Goal: Information Seeking & Learning: Learn about a topic

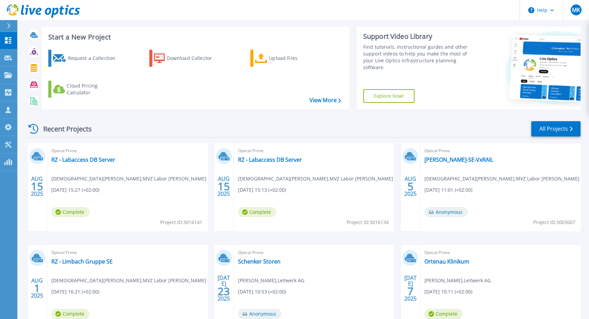
scroll to position [62, 0]
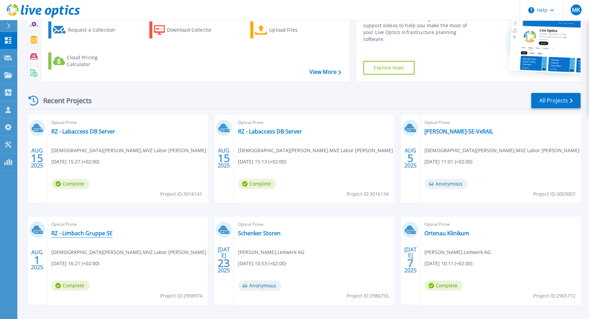
click at [93, 235] on link "RZ - Limbach Gruppe SE" at bounding box center [92, 233] width 82 height 7
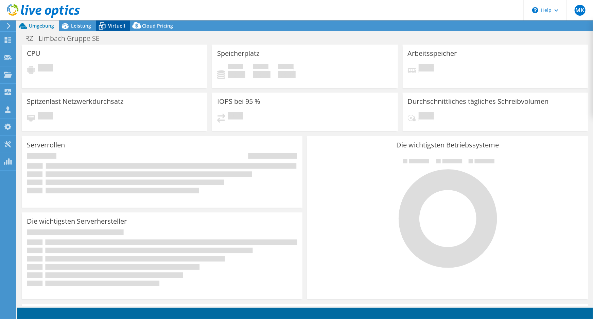
click at [116, 26] on span "Virtuell" at bounding box center [116, 25] width 17 height 6
select select "USD"
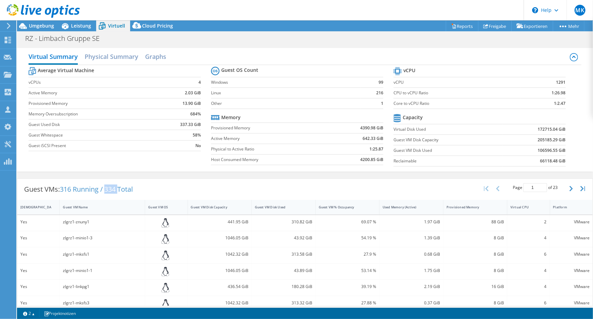
drag, startPoint x: 121, startPoint y: 188, endPoint x: 108, endPoint y: 190, distance: 12.8
click at [108, 190] on span "316 Running / 334 Total" at bounding box center [96, 188] width 73 height 9
click at [72, 24] on span "Leistung" at bounding box center [81, 25] width 20 height 6
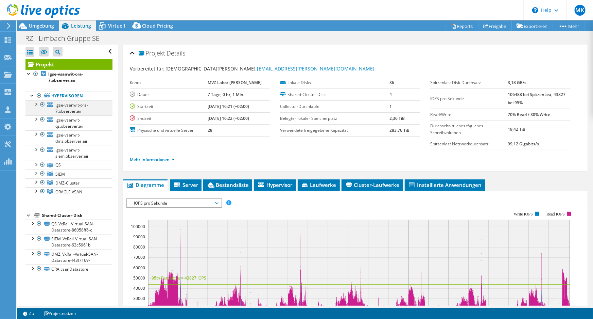
click at [36, 106] on div at bounding box center [35, 103] width 7 height 7
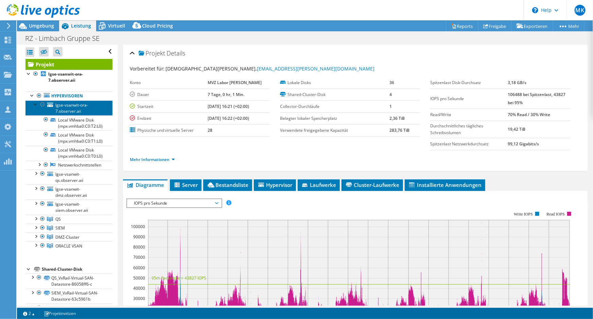
click at [74, 109] on span "lgse-vsanwit-ora-7.observer.aii" at bounding box center [71, 108] width 33 height 12
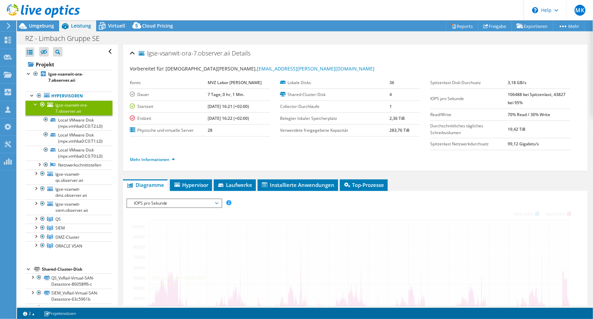
click at [35, 103] on div at bounding box center [35, 103] width 7 height 7
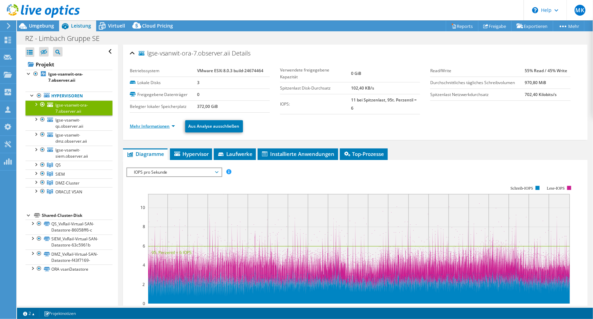
click at [162, 126] on link "Mehr Informationen" at bounding box center [152, 126] width 45 height 6
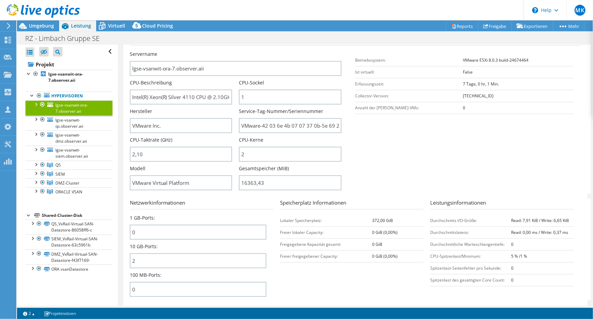
scroll to position [154, 0]
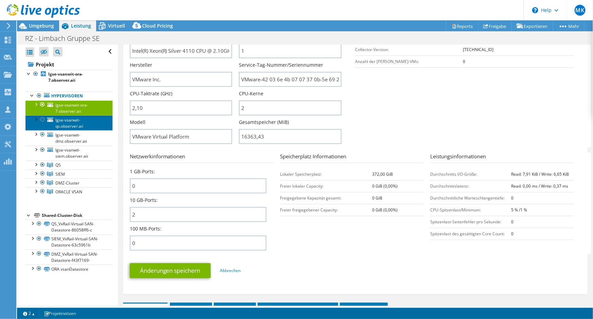
click at [73, 126] on span "lgse-vsanwit-qs.observer.aii" at bounding box center [69, 123] width 28 height 12
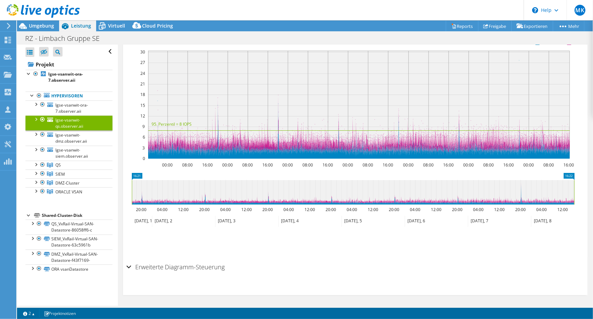
scroll to position [0, 0]
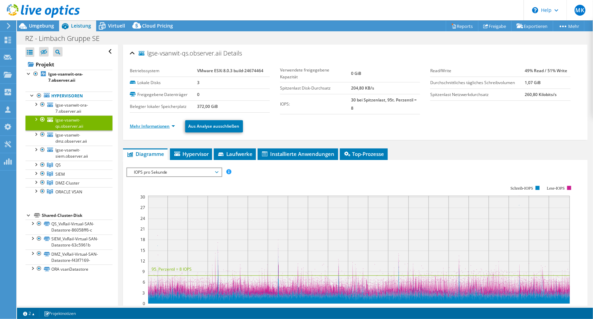
click at [148, 123] on link "Mehr Informationen" at bounding box center [152, 126] width 45 height 6
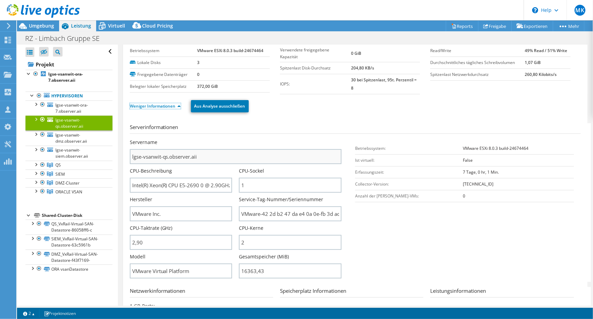
scroll to position [31, 0]
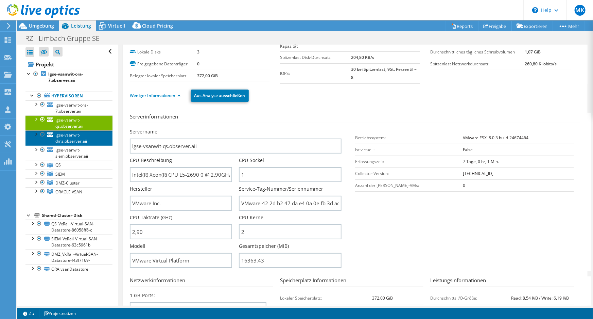
click at [59, 135] on span "lgse-vsanwit-dmz.observer.aii" at bounding box center [71, 138] width 32 height 12
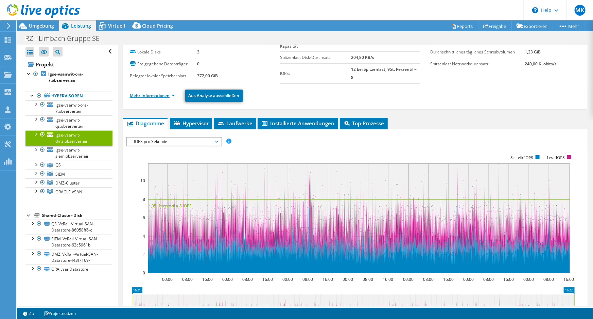
click at [152, 92] on link "Mehr Informationen" at bounding box center [152, 95] width 45 height 6
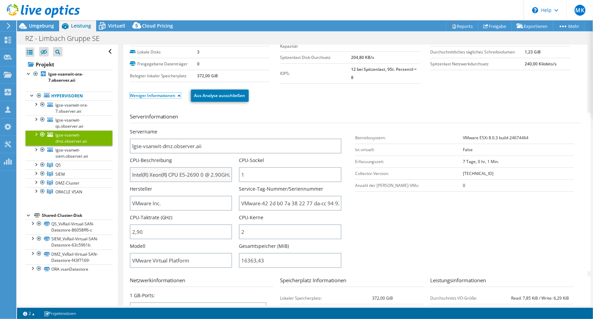
scroll to position [92, 0]
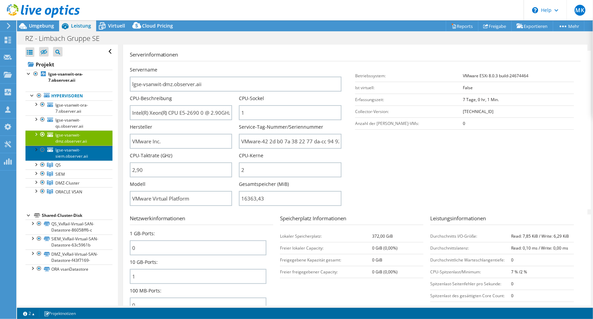
click at [60, 153] on span "lgse-vsanwit-siem.observer.aii" at bounding box center [71, 153] width 33 height 12
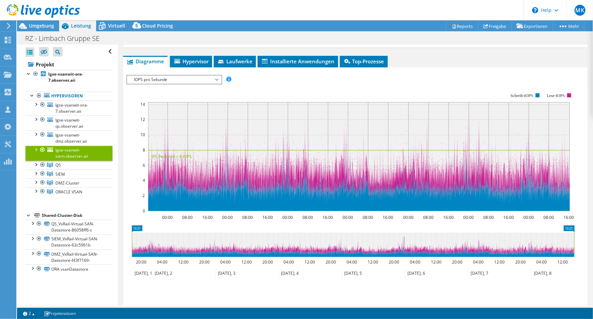
scroll to position [31, 0]
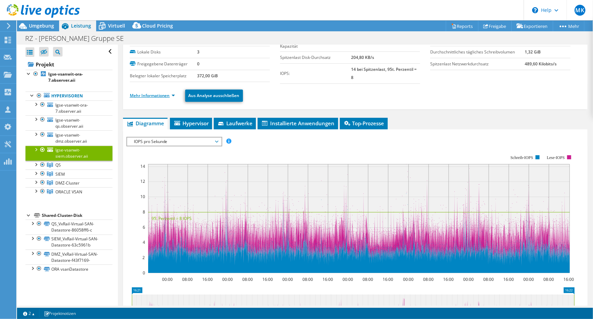
click at [155, 95] on link "Mehr Informationen" at bounding box center [152, 95] width 45 height 6
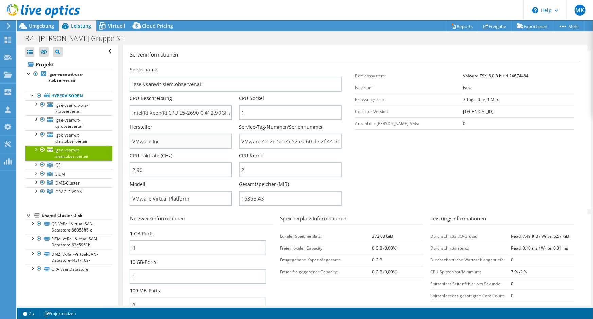
scroll to position [154, 0]
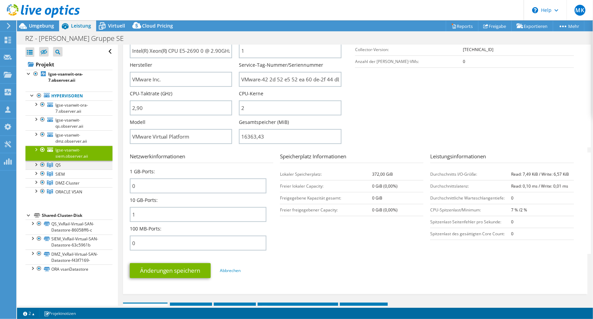
click at [36, 164] on div at bounding box center [35, 163] width 7 height 7
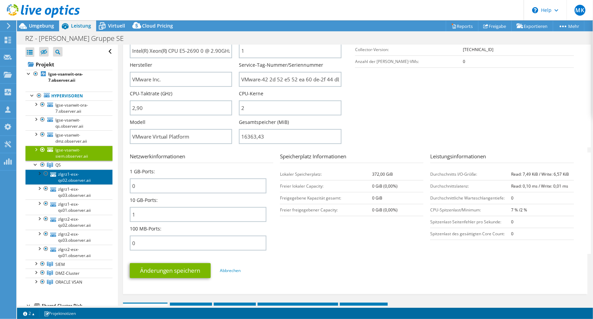
click at [68, 173] on link "zlgrz1-esx-qs02.observer.aii" at bounding box center [69, 176] width 87 height 15
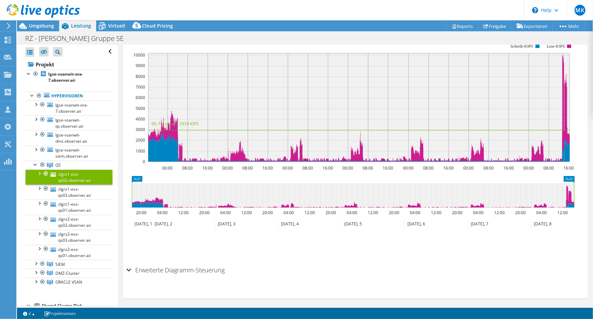
scroll to position [18, 0]
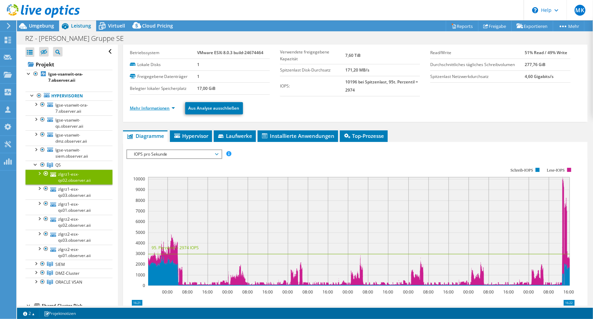
click at [158, 105] on link "Mehr Informationen" at bounding box center [152, 108] width 45 height 6
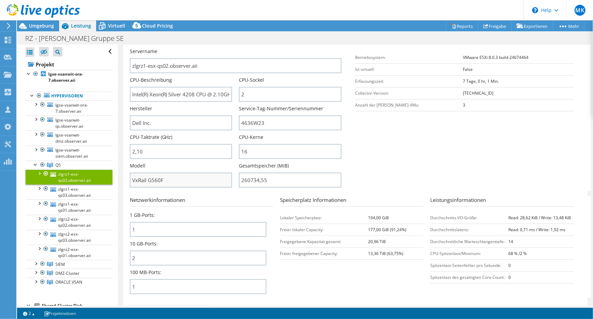
scroll to position [173, 0]
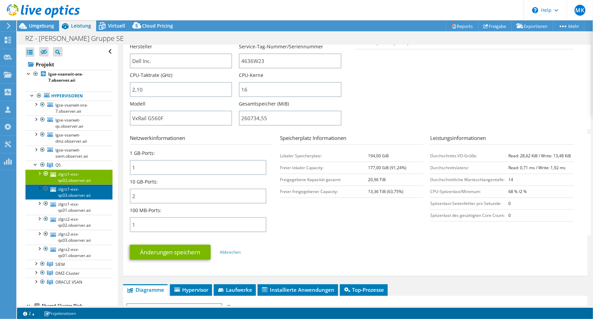
click at [69, 188] on link "zlgrz1-esx-qs03.observer.aii" at bounding box center [69, 191] width 87 height 15
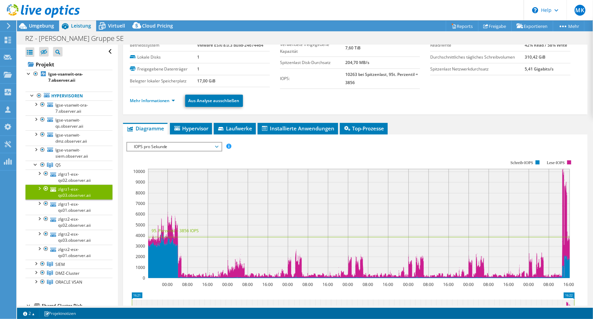
scroll to position [21, 0]
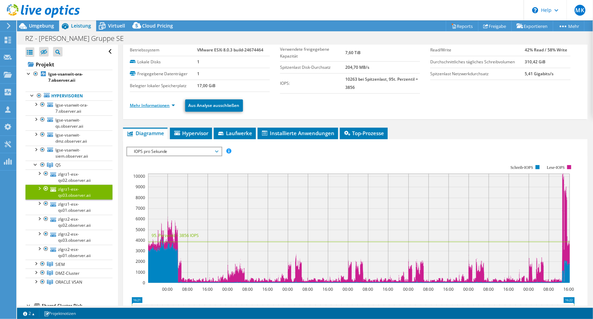
click at [149, 104] on link "Mehr Informationen" at bounding box center [152, 105] width 45 height 6
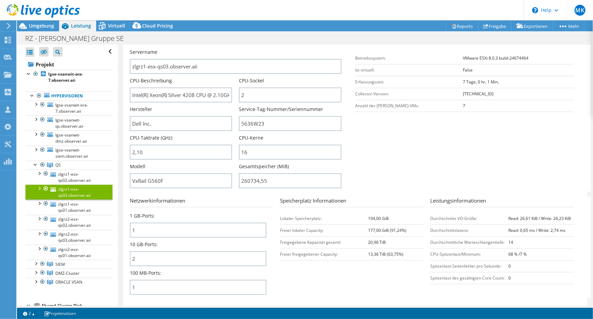
scroll to position [145, 0]
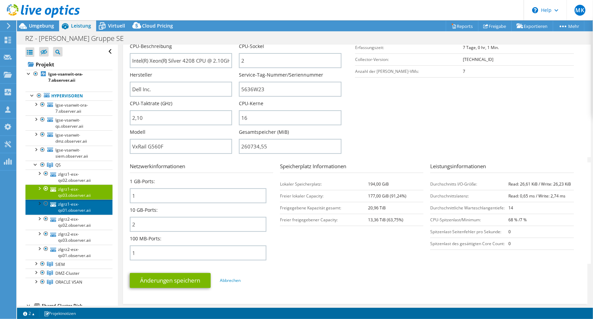
click at [63, 209] on link "zlgrz1-esx-qs01.observer.aii" at bounding box center [69, 206] width 87 height 15
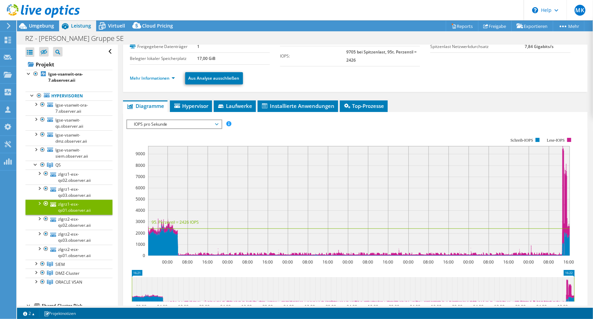
scroll to position [33, 0]
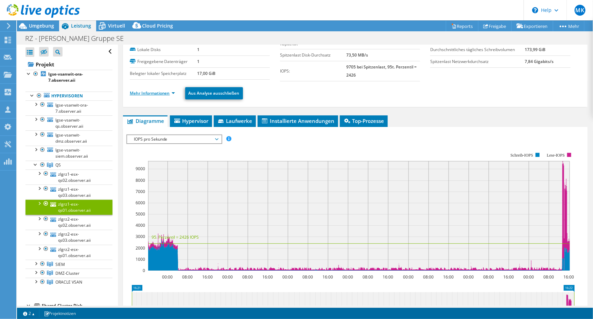
click at [149, 95] on link "Mehr Informationen" at bounding box center [152, 93] width 45 height 6
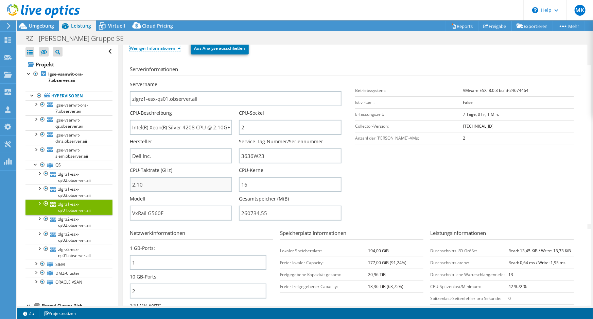
scroll to position [126, 0]
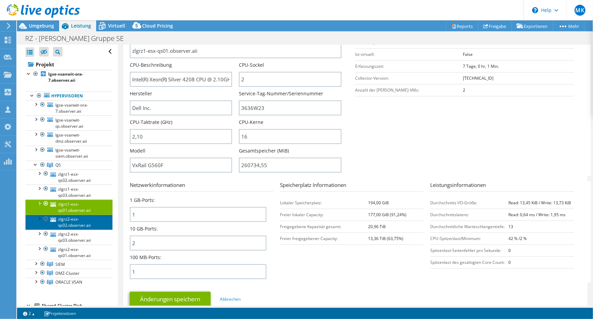
click at [68, 220] on link "zlgrz2-esx-qs02.observer.aii" at bounding box center [69, 222] width 87 height 15
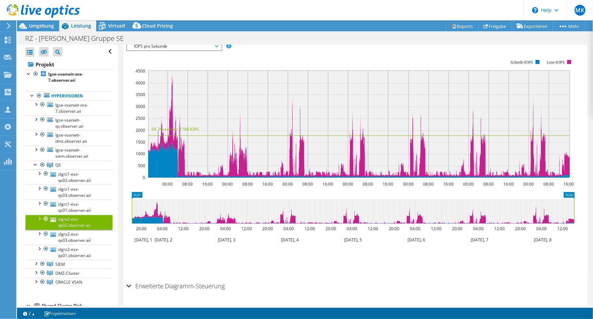
scroll to position [105, 0]
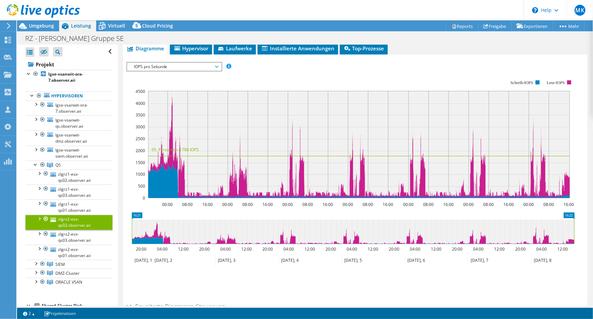
click at [153, 48] on span "Diagramme" at bounding box center [145, 48] width 38 height 7
click at [149, 48] on span "Diagramme" at bounding box center [145, 48] width 38 height 7
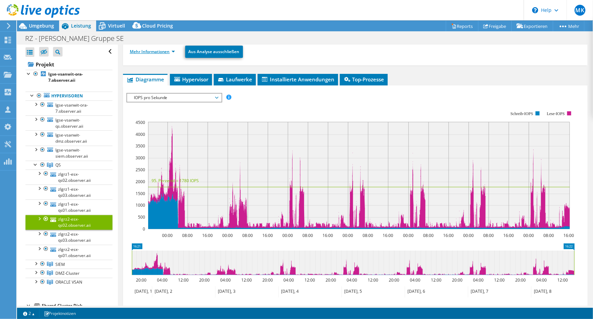
click at [147, 51] on link "Mehr Informationen" at bounding box center [152, 52] width 45 height 6
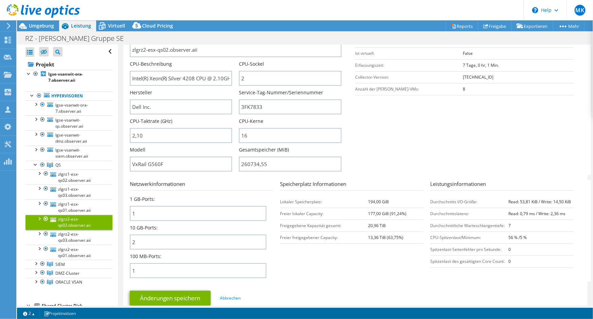
scroll to position [136, 0]
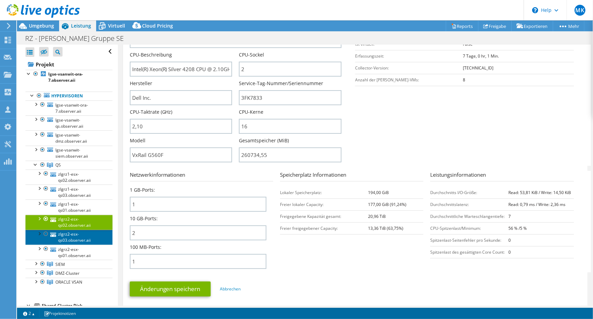
click at [62, 233] on link "zlgrz2-esx-qs03.observer.aii" at bounding box center [69, 237] width 87 height 15
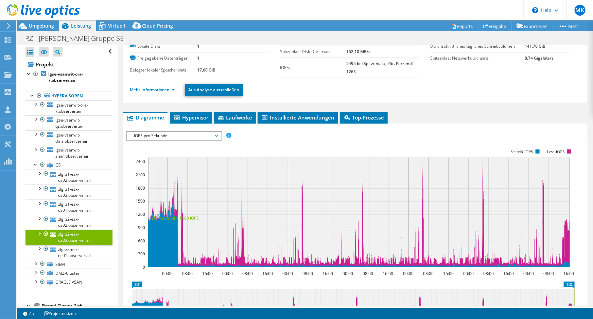
scroll to position [0, 0]
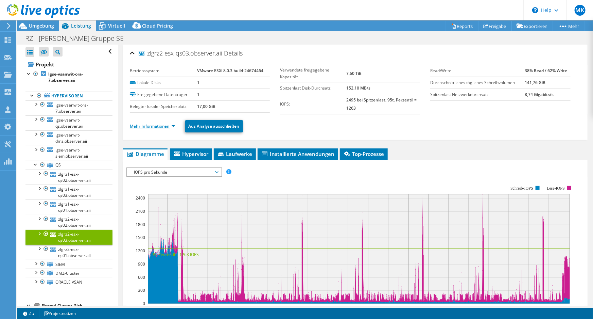
click at [154, 126] on link "Mehr Informationen" at bounding box center [152, 126] width 45 height 6
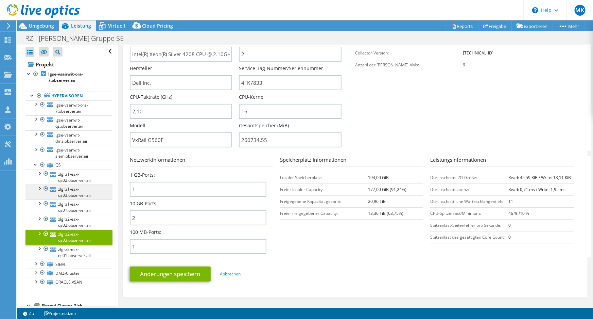
scroll to position [185, 0]
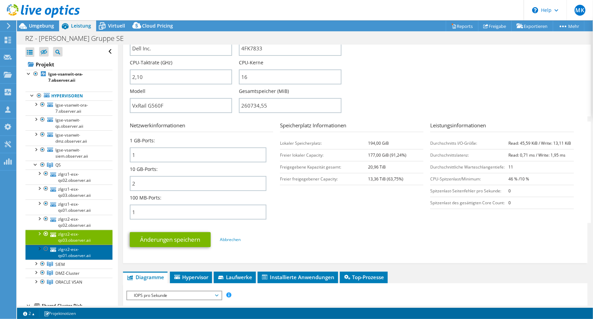
click at [73, 251] on link "zlgrz2-esx-qs01.observer.aii" at bounding box center [69, 251] width 87 height 15
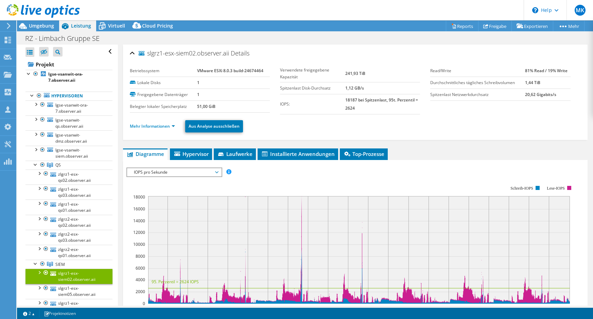
select select "USD"
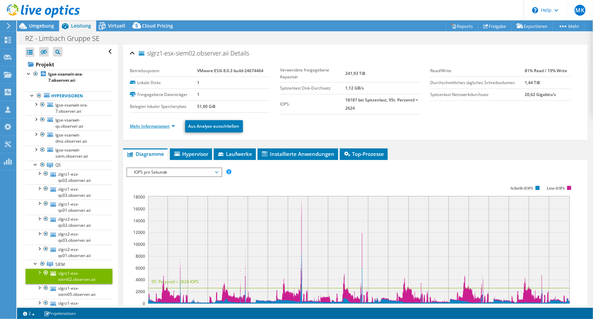
scroll to position [16, 0]
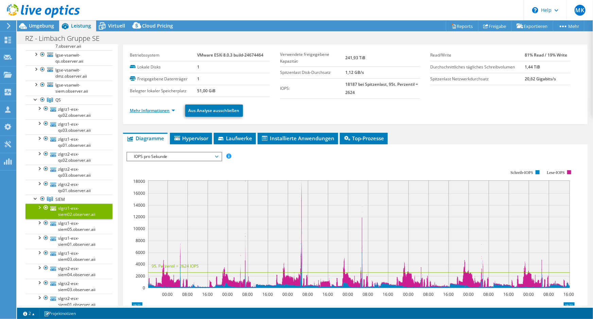
click at [146, 109] on link "Mehr Informationen" at bounding box center [152, 110] width 45 height 6
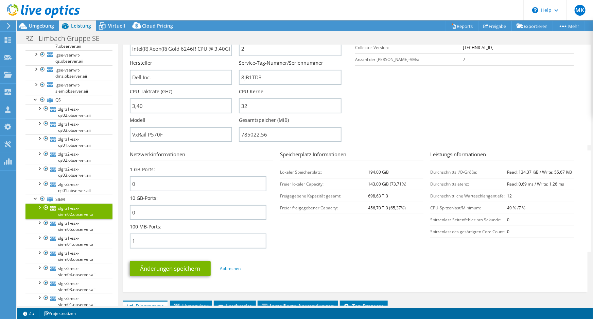
scroll to position [201, 0]
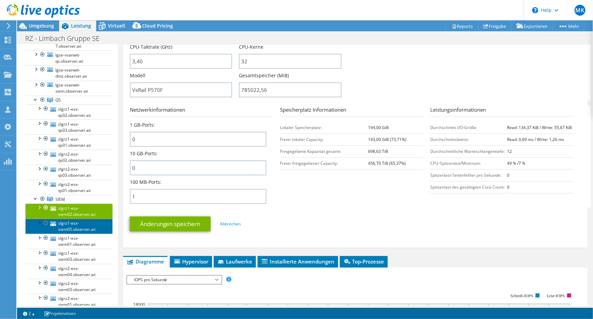
click at [67, 225] on link "slgrz1-esx-siem05.observer.aii" at bounding box center [69, 226] width 87 height 15
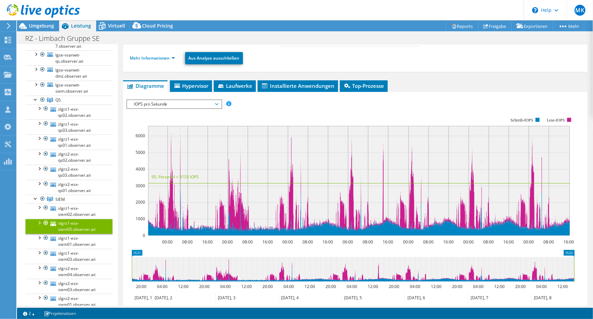
scroll to position [21, 0]
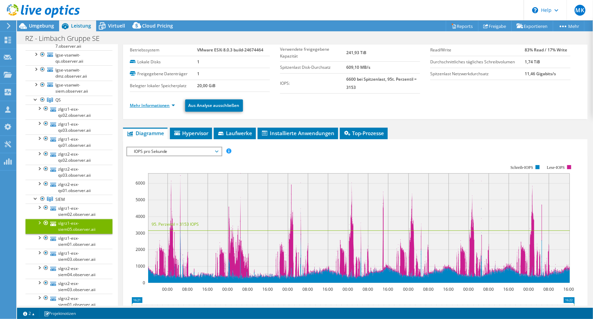
click at [159, 103] on link "Mehr Informationen" at bounding box center [152, 105] width 45 height 6
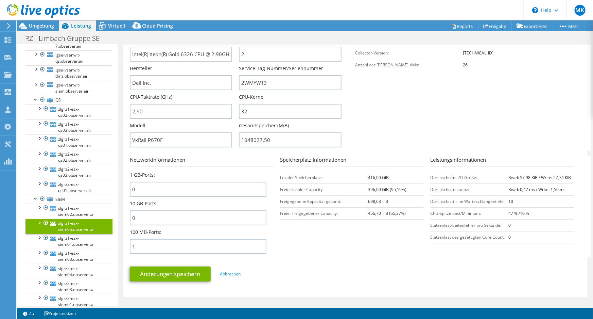
scroll to position [206, 0]
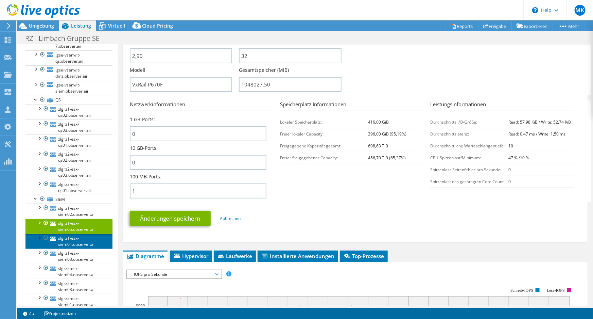
click at [65, 235] on link "slgrz1-esx-siem01.observer.aii" at bounding box center [69, 241] width 87 height 15
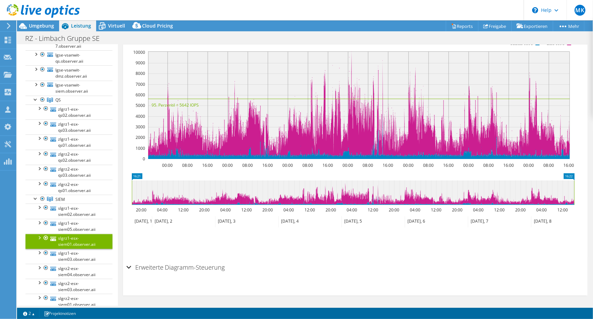
scroll to position [215, 0]
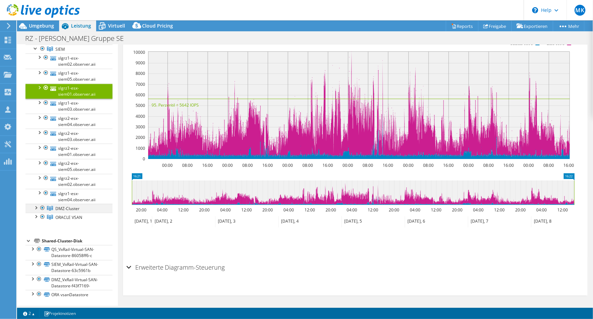
click at [38, 208] on div at bounding box center [35, 207] width 7 height 7
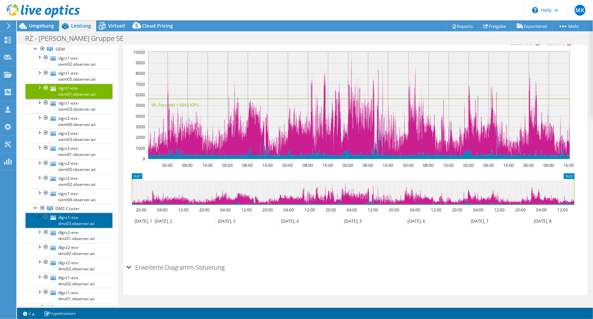
click at [68, 217] on link "dlgrz1-esx-dmz03.observer.aii" at bounding box center [69, 220] width 87 height 15
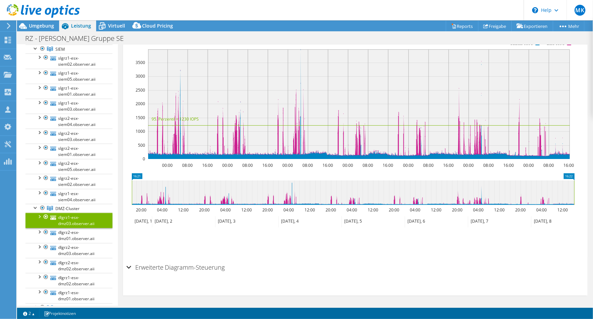
scroll to position [52, 0]
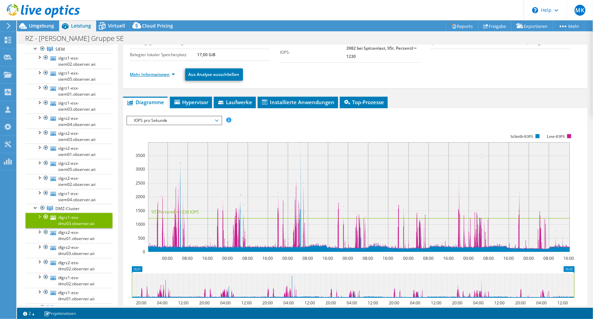
click at [163, 74] on link "Mehr Informationen" at bounding box center [152, 74] width 45 height 6
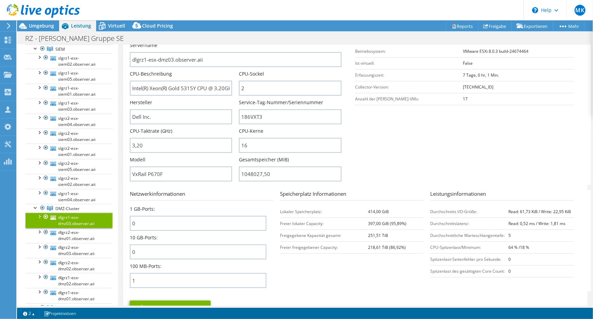
scroll to position [145, 0]
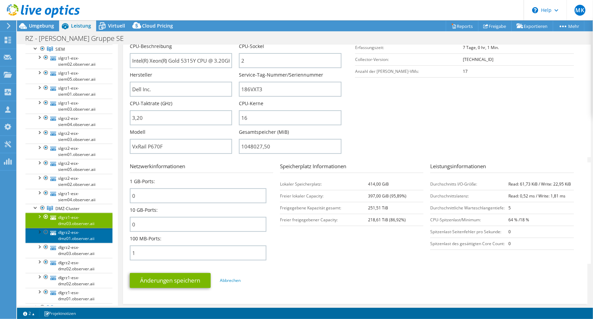
click at [78, 238] on link "dlgrz2-esx-dmz01.observer.aii" at bounding box center [69, 235] width 87 height 15
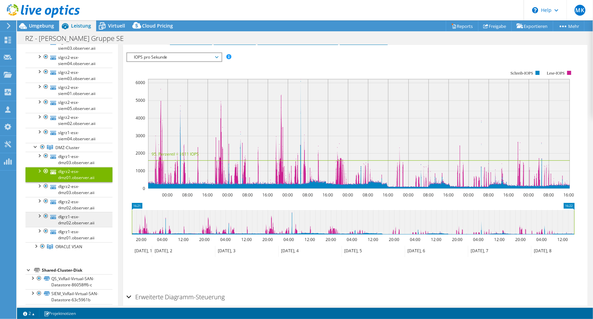
scroll to position [305, 0]
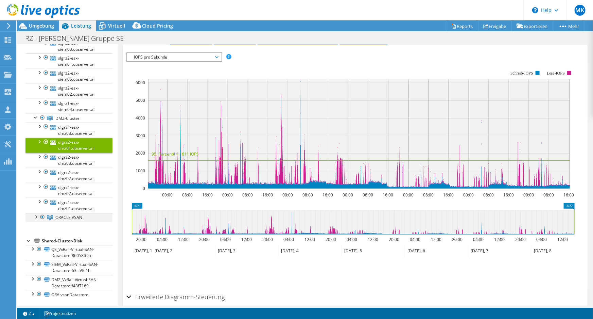
click at [36, 214] on div at bounding box center [35, 216] width 7 height 7
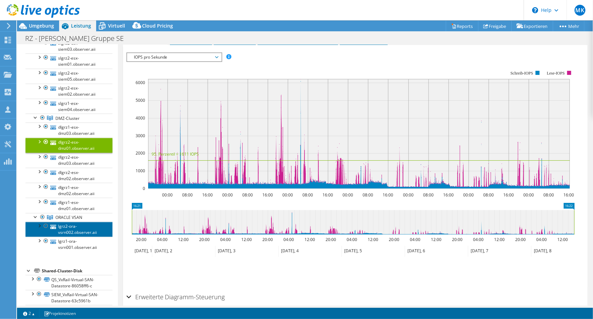
click at [61, 223] on link "lgrz2-ora-vsrn002.observer.aii" at bounding box center [69, 229] width 87 height 15
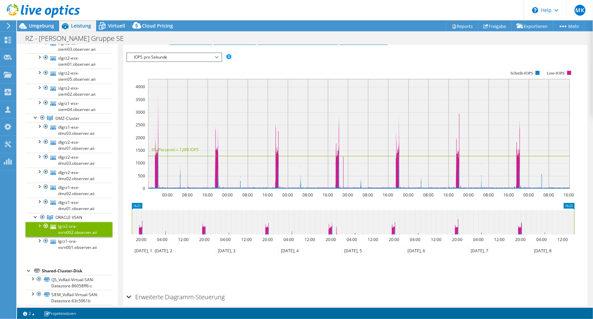
scroll to position [0, 0]
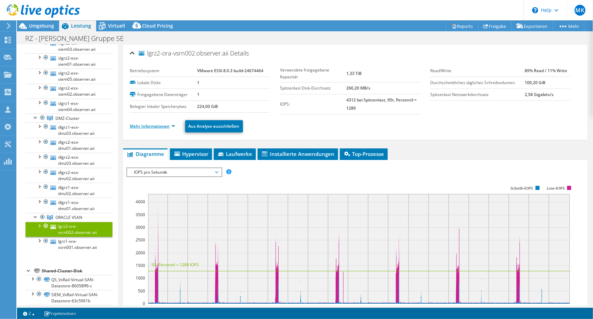
click at [148, 126] on link "Mehr Informationen" at bounding box center [152, 126] width 45 height 6
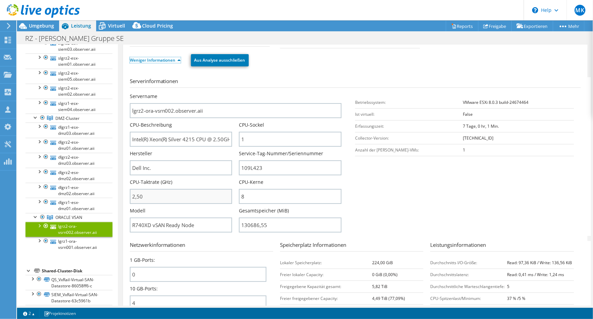
scroll to position [123, 0]
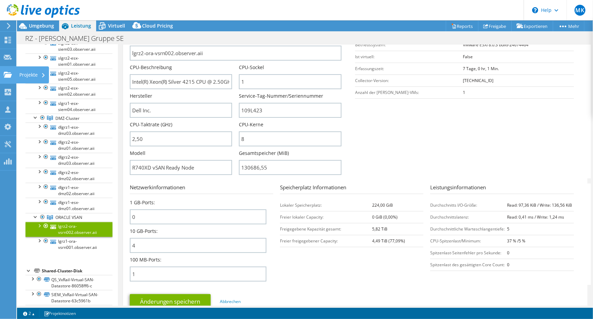
click at [9, 76] on use at bounding box center [8, 74] width 8 height 6
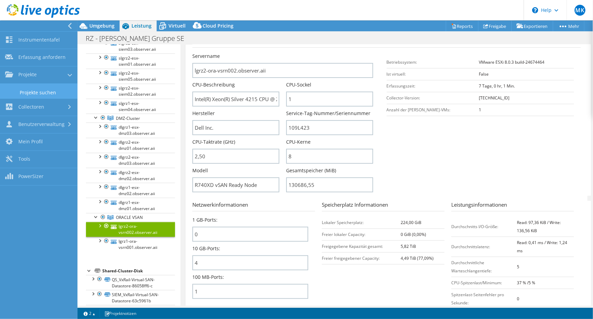
scroll to position [141, 0]
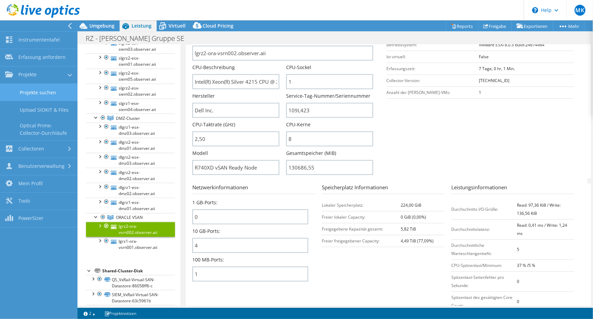
click at [46, 92] on link "Projekte suchen" at bounding box center [39, 92] width 78 height 17
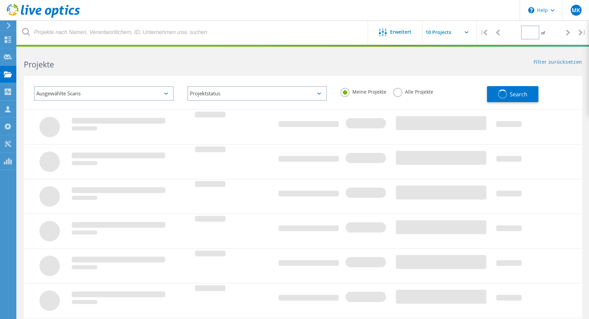
type input "1"
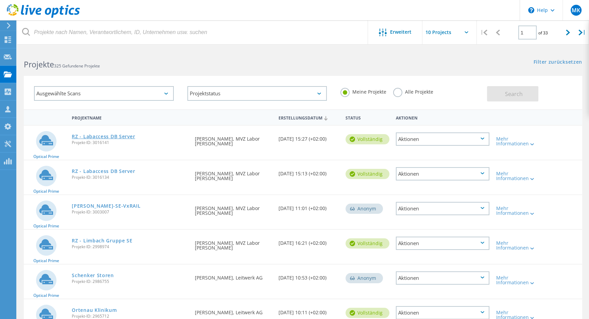
click at [121, 137] on link "RZ - Labaccess DB Server" at bounding box center [103, 136] width 63 height 5
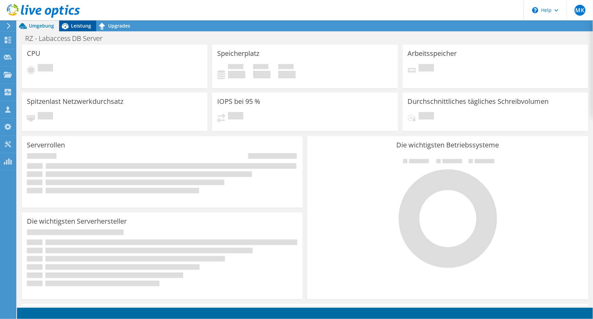
click at [80, 27] on span "Leistung" at bounding box center [81, 25] width 20 height 6
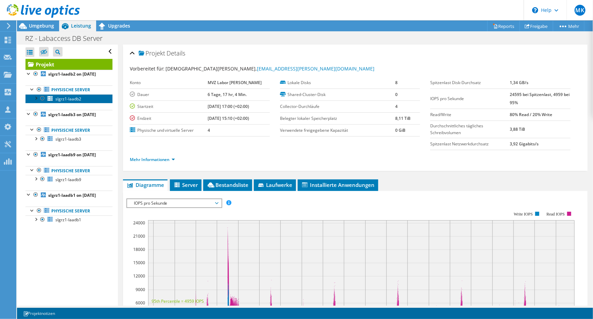
click at [71, 102] on span "slgrz1-laadb2" at bounding box center [68, 99] width 26 height 6
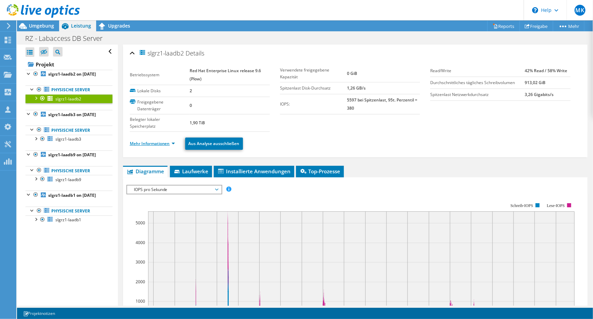
click at [154, 143] on link "Mehr Informationen" at bounding box center [152, 143] width 45 height 6
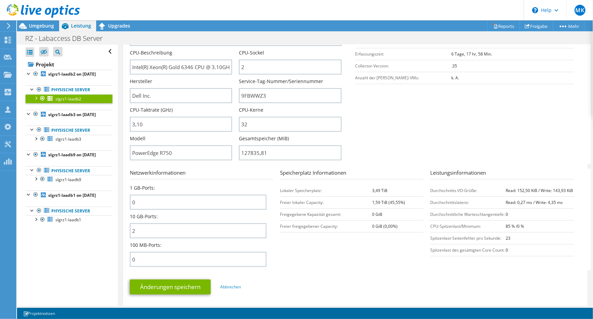
scroll to position [216, 0]
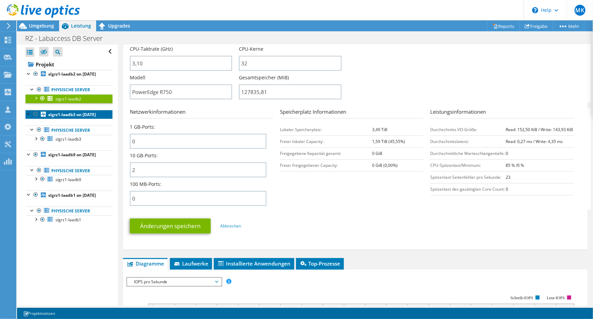
click at [66, 117] on b "slgrz1-laadb3 on [DATE]" at bounding box center [72, 115] width 48 height 6
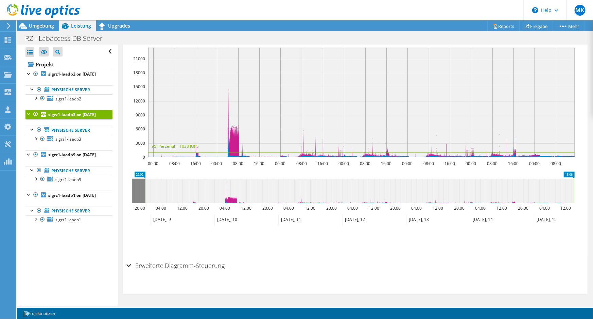
scroll to position [156, 0]
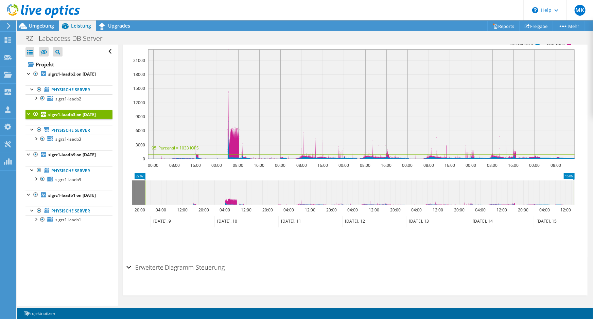
click at [28, 117] on div at bounding box center [29, 113] width 7 height 7
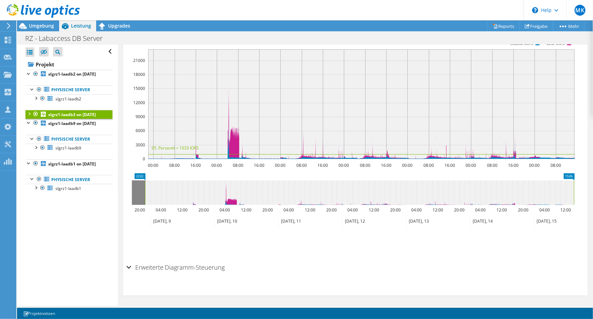
click at [28, 117] on div at bounding box center [29, 113] width 7 height 7
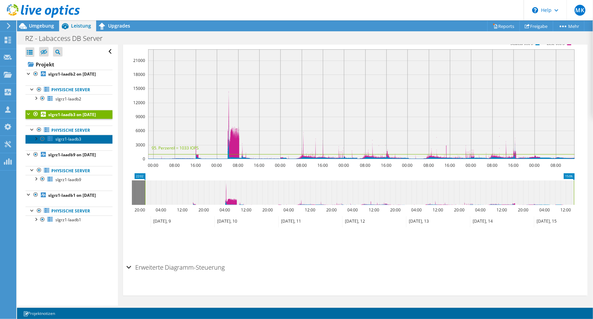
click at [72, 142] on span "slgrz1-laadb3" at bounding box center [68, 139] width 26 height 6
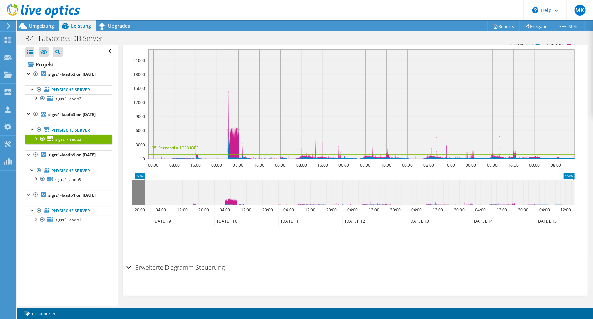
scroll to position [38, 0]
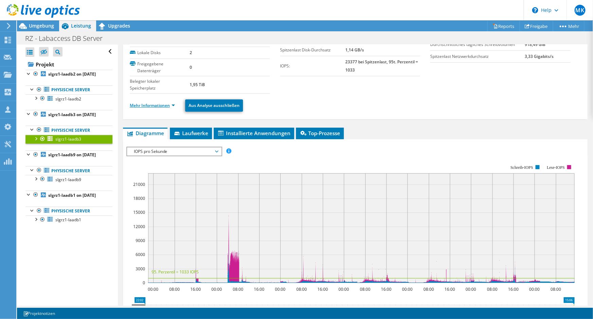
click at [159, 105] on link "Mehr Informationen" at bounding box center [152, 105] width 45 height 6
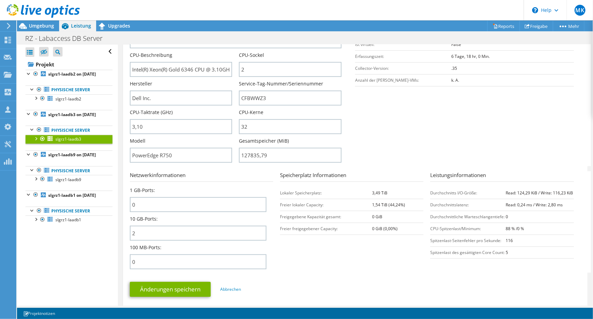
scroll to position [193, 0]
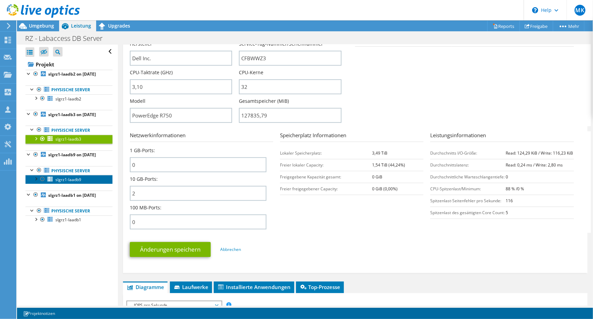
click at [71, 182] on span "slgrz1-laadb9" at bounding box center [68, 179] width 26 height 6
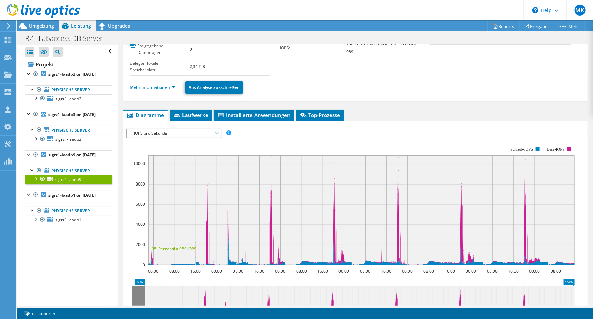
scroll to position [38, 0]
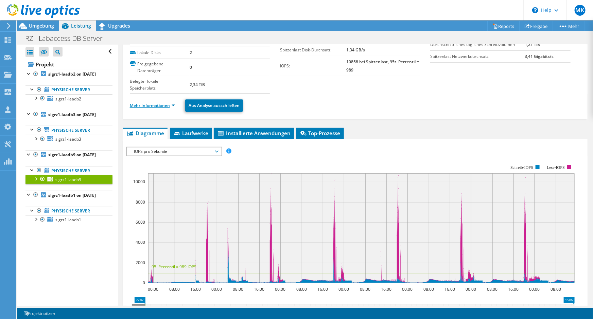
click at [144, 107] on link "Mehr Informationen" at bounding box center [152, 105] width 45 height 6
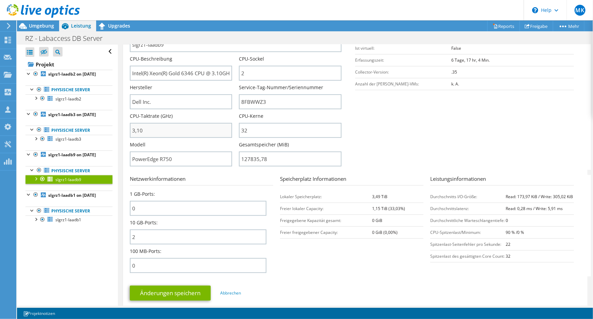
scroll to position [224, 0]
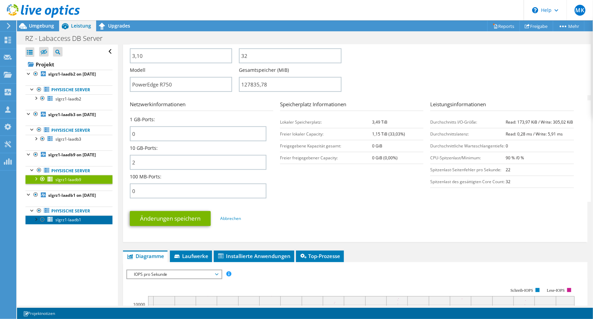
click at [68, 222] on span "slgrz1-laadb1" at bounding box center [68, 220] width 26 height 6
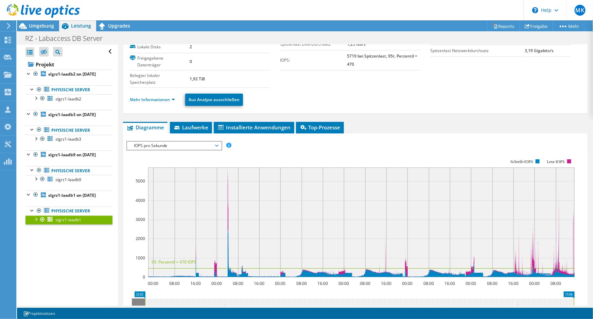
scroll to position [38, 0]
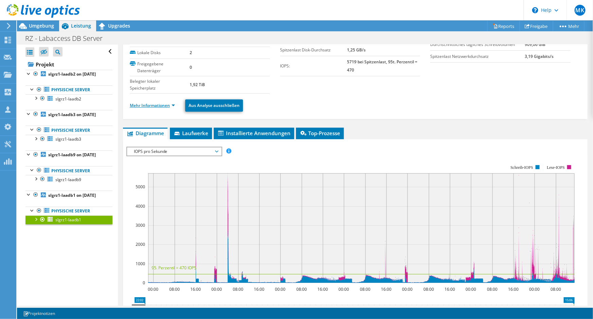
click at [149, 104] on link "Mehr Informationen" at bounding box center [152, 105] width 45 height 6
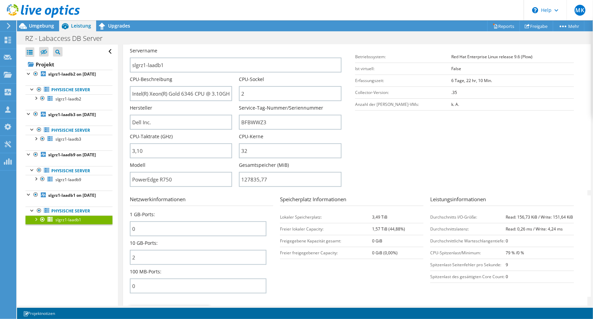
scroll to position [162, 0]
